Goal: Information Seeking & Learning: Learn about a topic

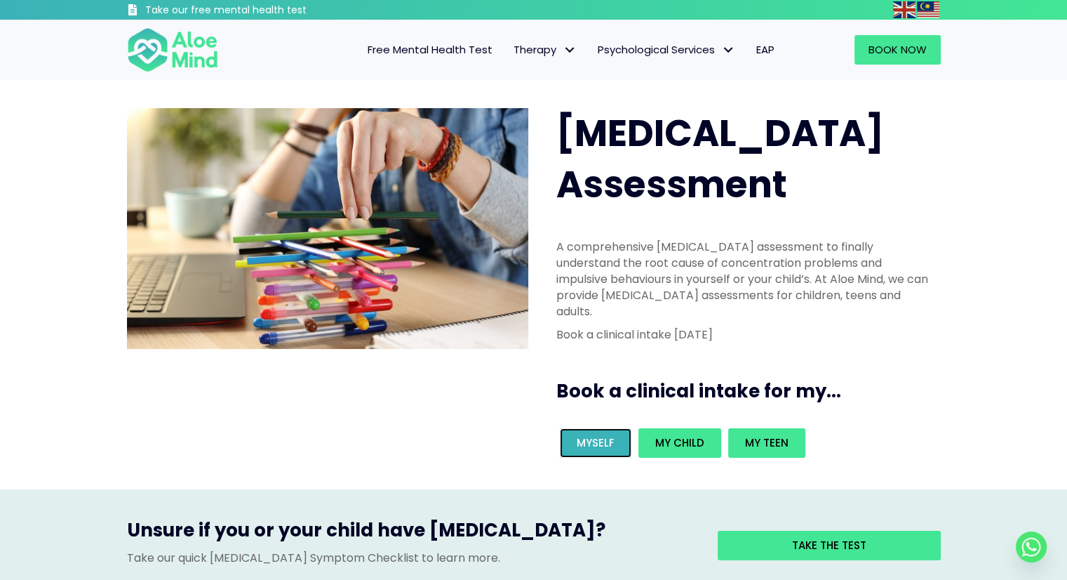
click at [581, 435] on span "Myself" at bounding box center [596, 442] width 38 height 15
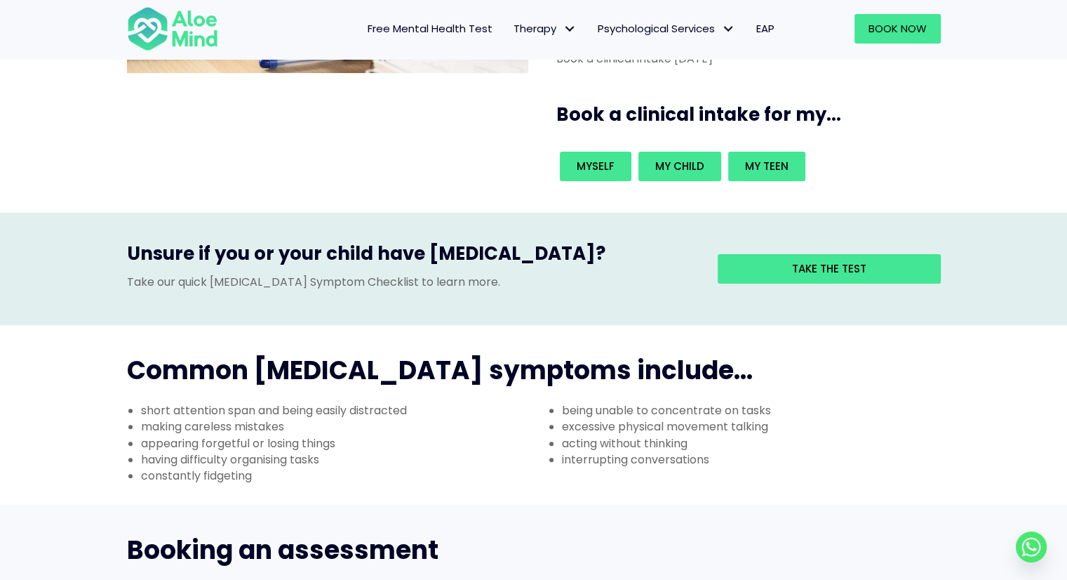
scroll to position [281, 0]
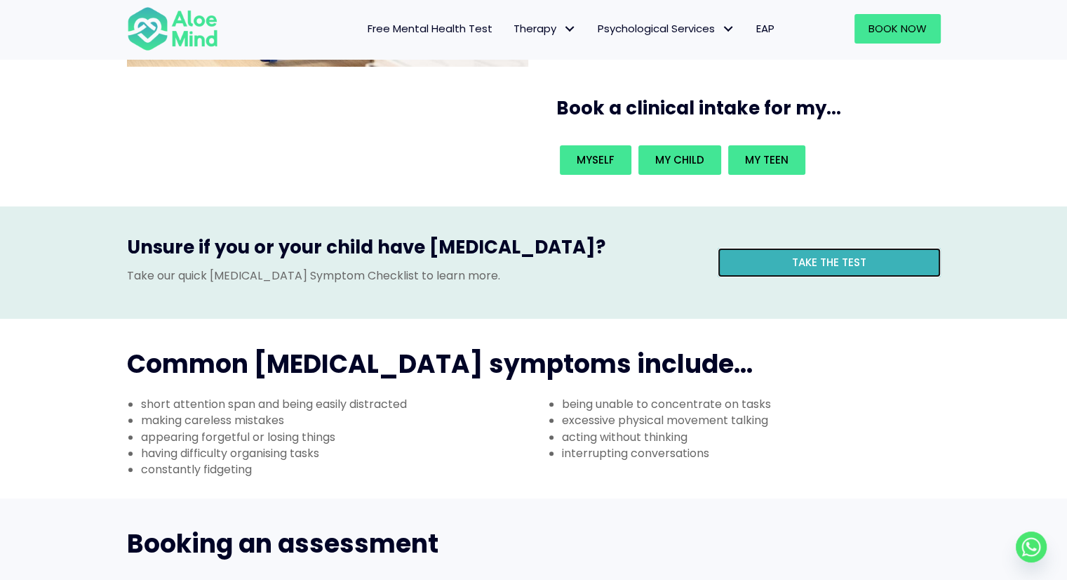
click at [784, 248] on link "Take the test" at bounding box center [829, 262] width 223 height 29
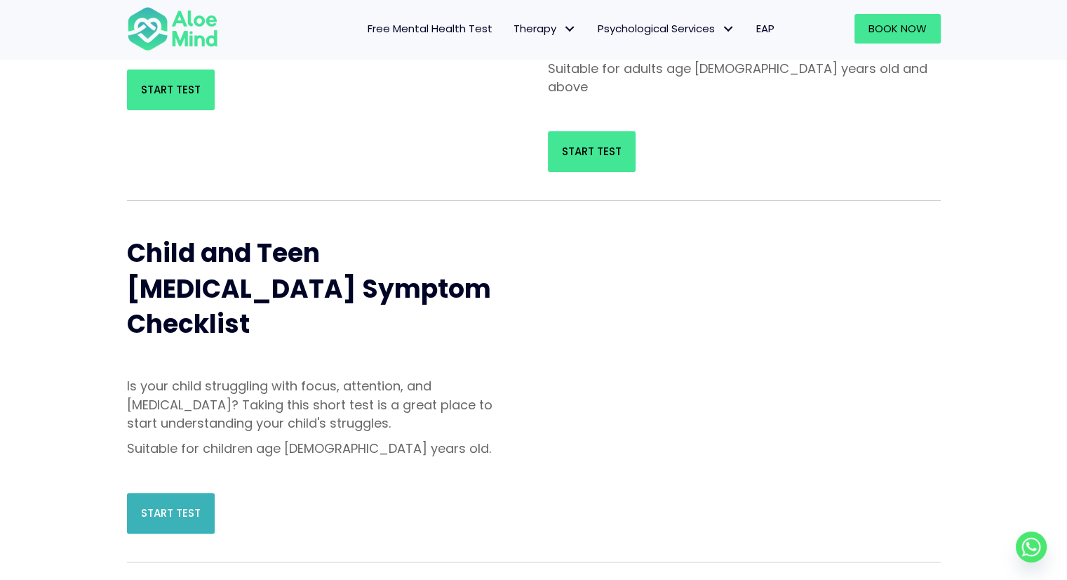
scroll to position [351, 0]
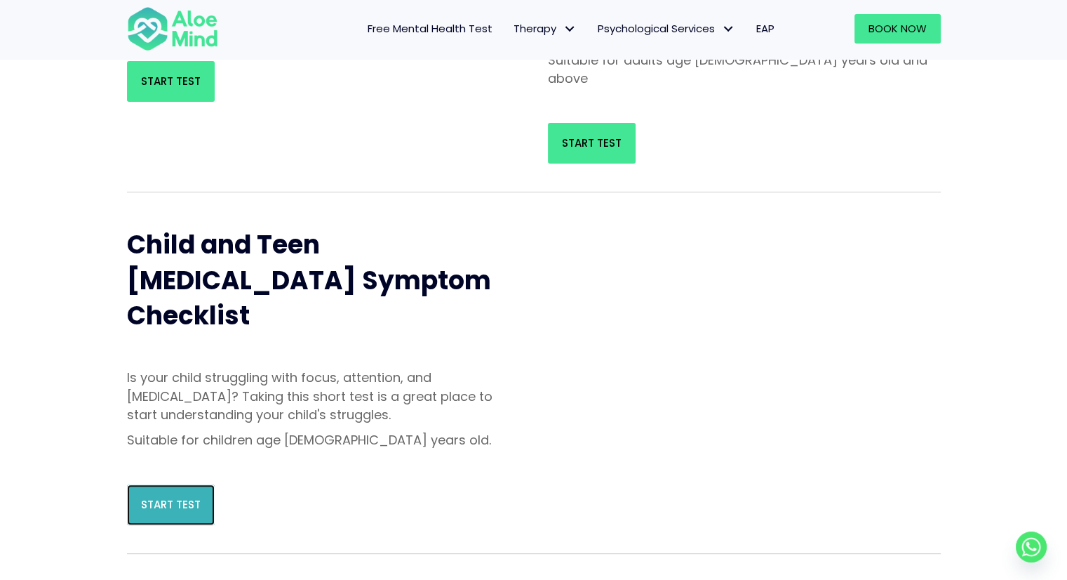
click at [201, 484] on link "Start Test" at bounding box center [171, 504] width 88 height 41
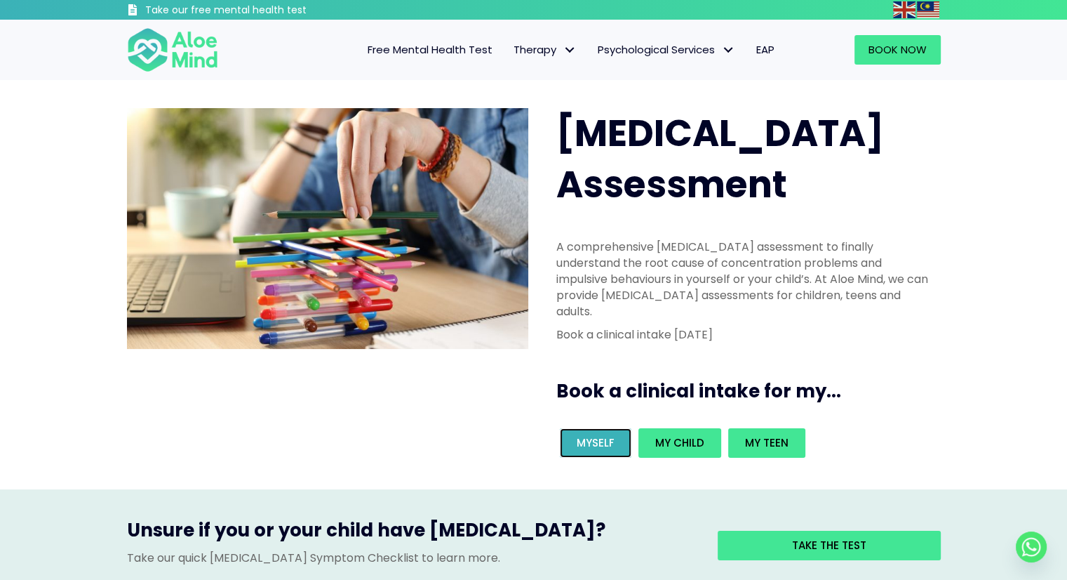
click at [580, 435] on span "Myself" at bounding box center [596, 442] width 38 height 15
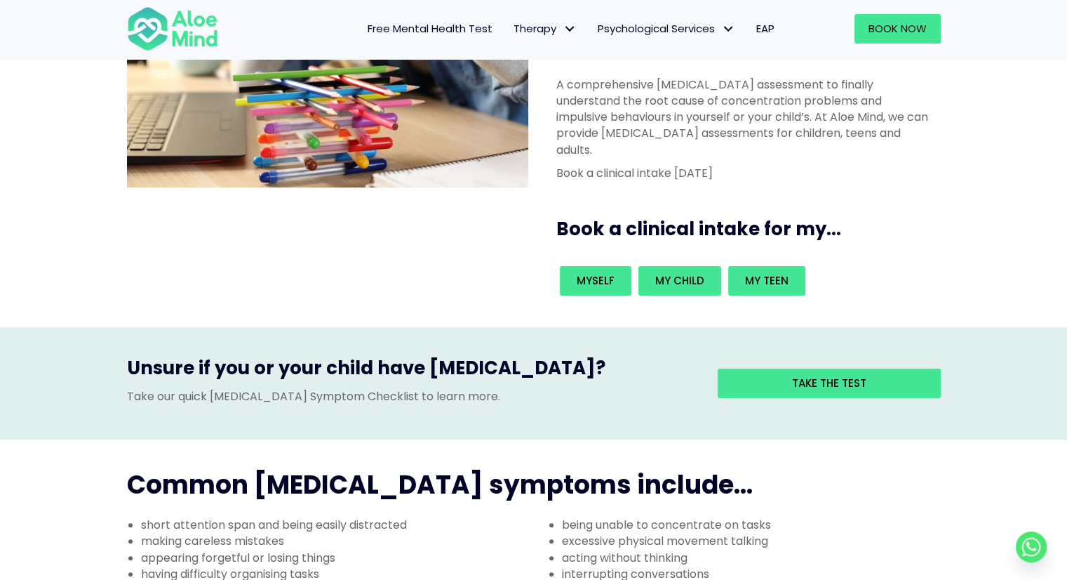
scroll to position [70, 0]
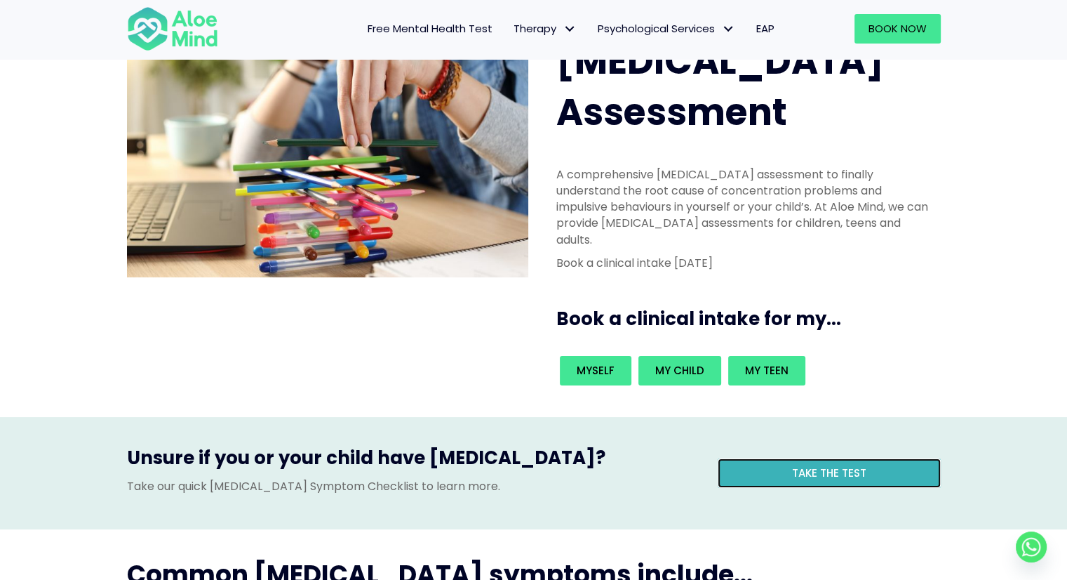
click at [862, 465] on span "Take the test" at bounding box center [829, 472] width 74 height 15
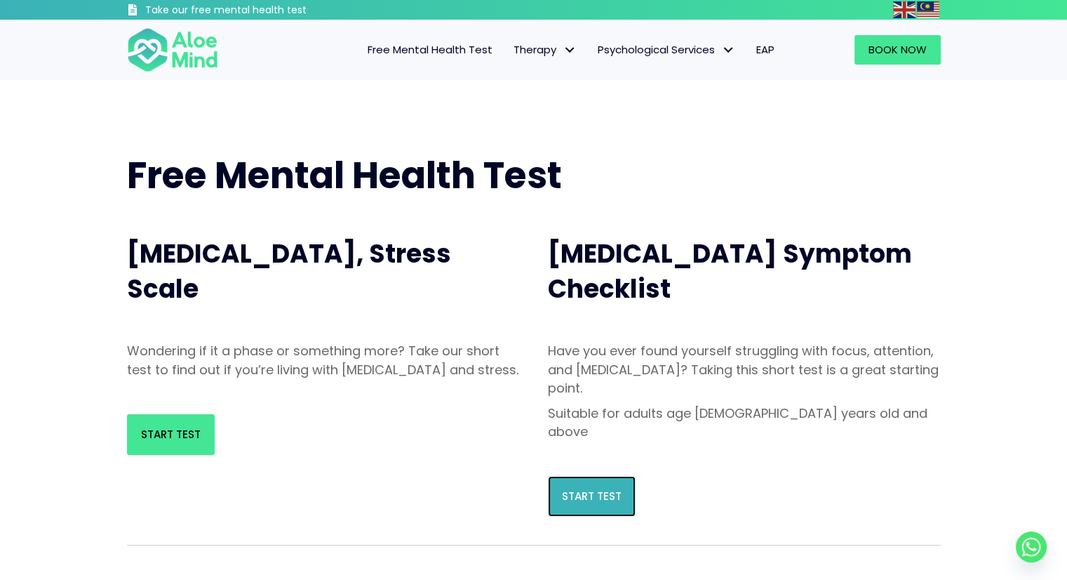
click at [575, 488] on span "Start Test" at bounding box center [592, 495] width 60 height 15
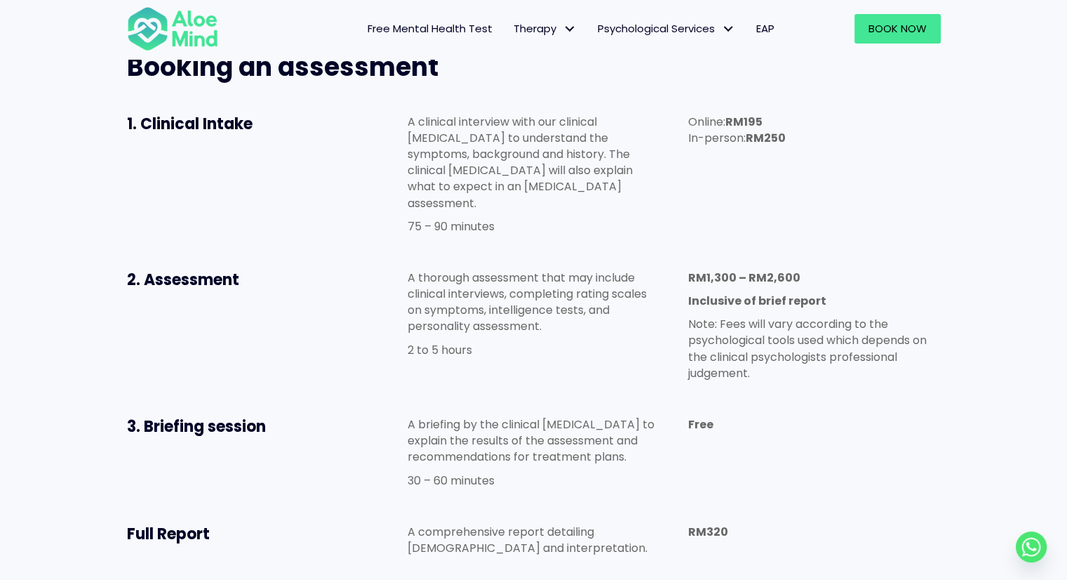
scroll to position [912, 0]
